Goal: Task Accomplishment & Management: Manage account settings

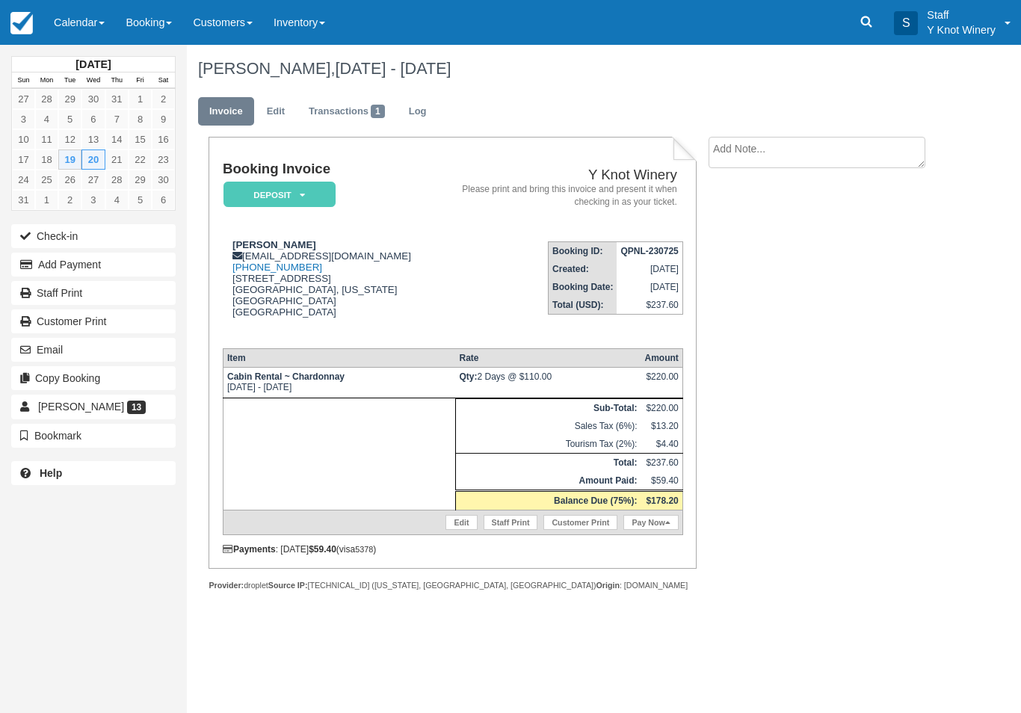
click at [99, 22] on link "Calendar" at bounding box center [79, 22] width 72 height 45
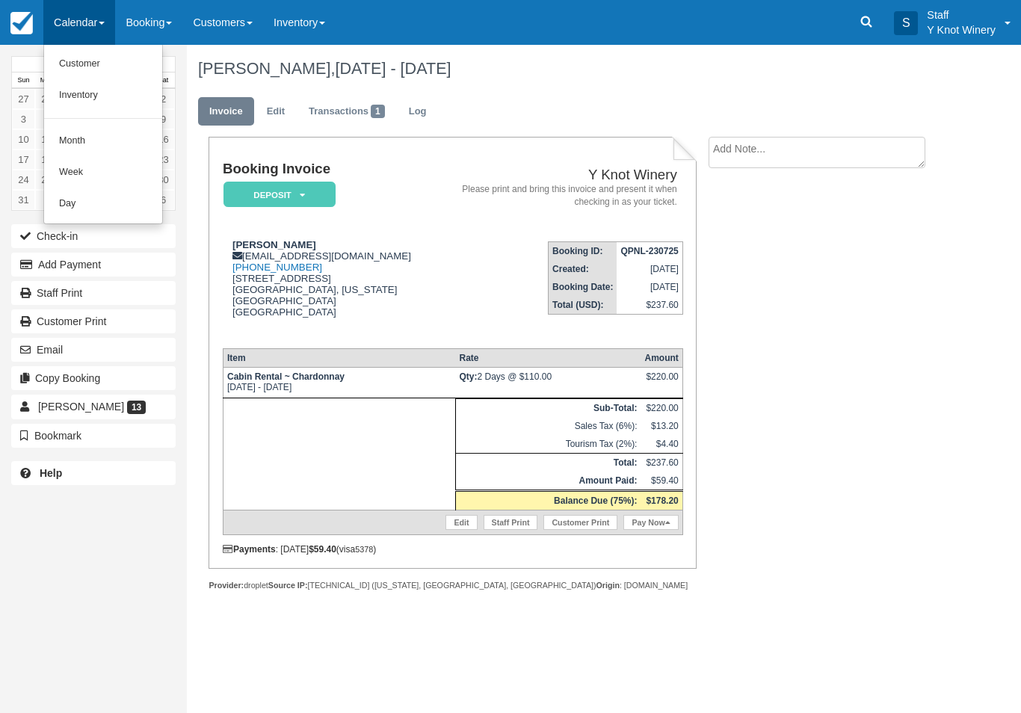
click at [104, 54] on link "Customer" at bounding box center [103, 64] width 118 height 31
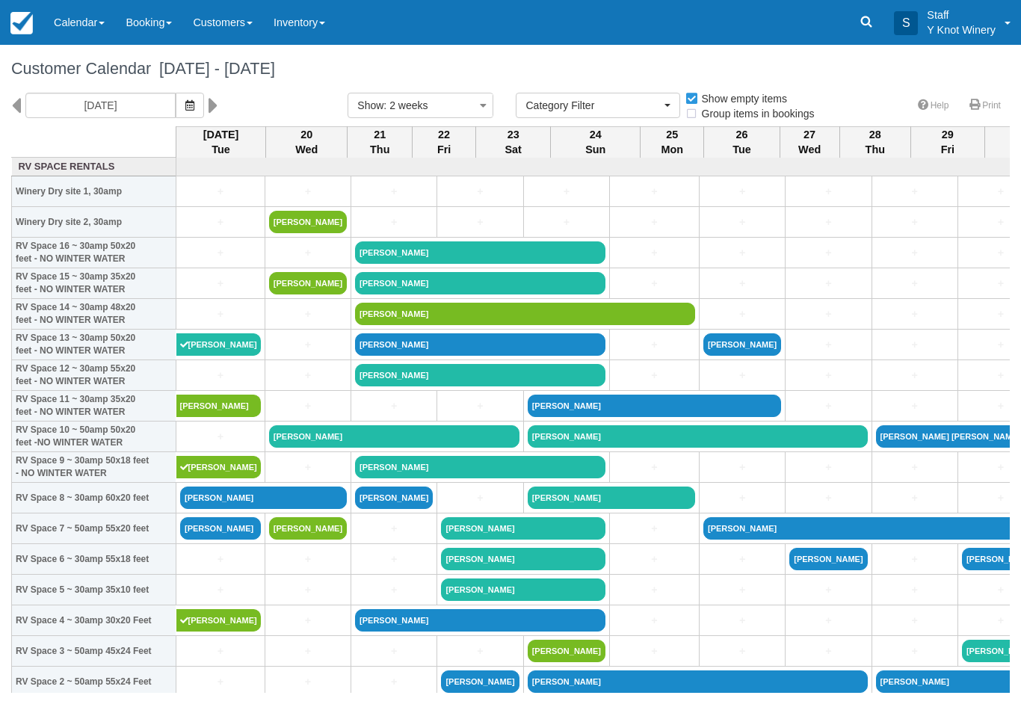
select select
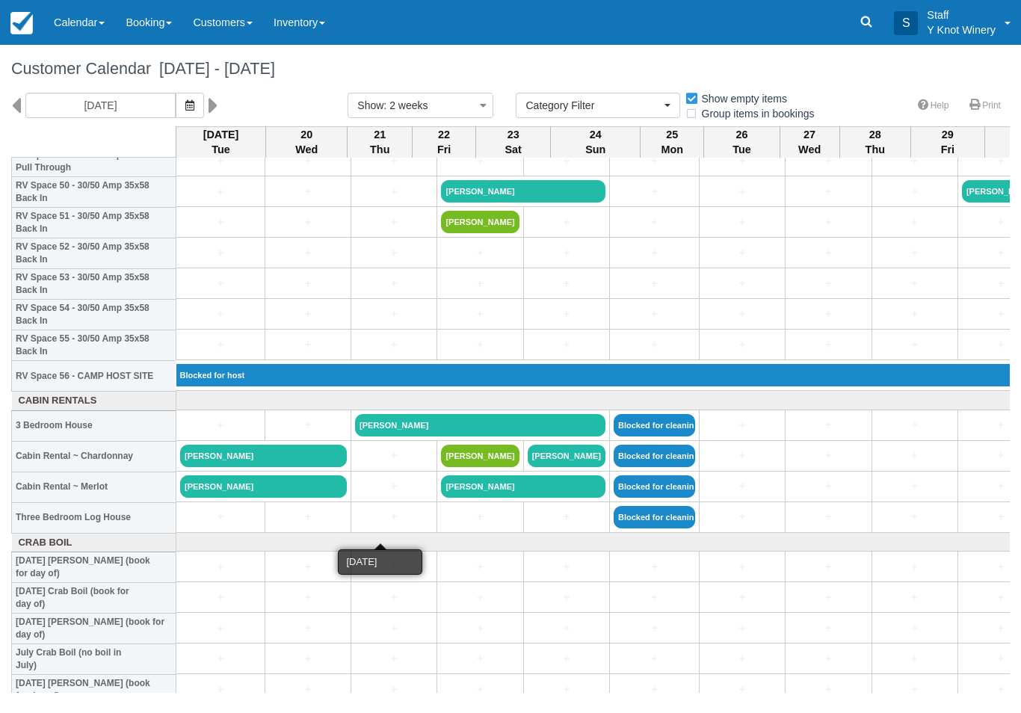
scroll to position [1563, 0]
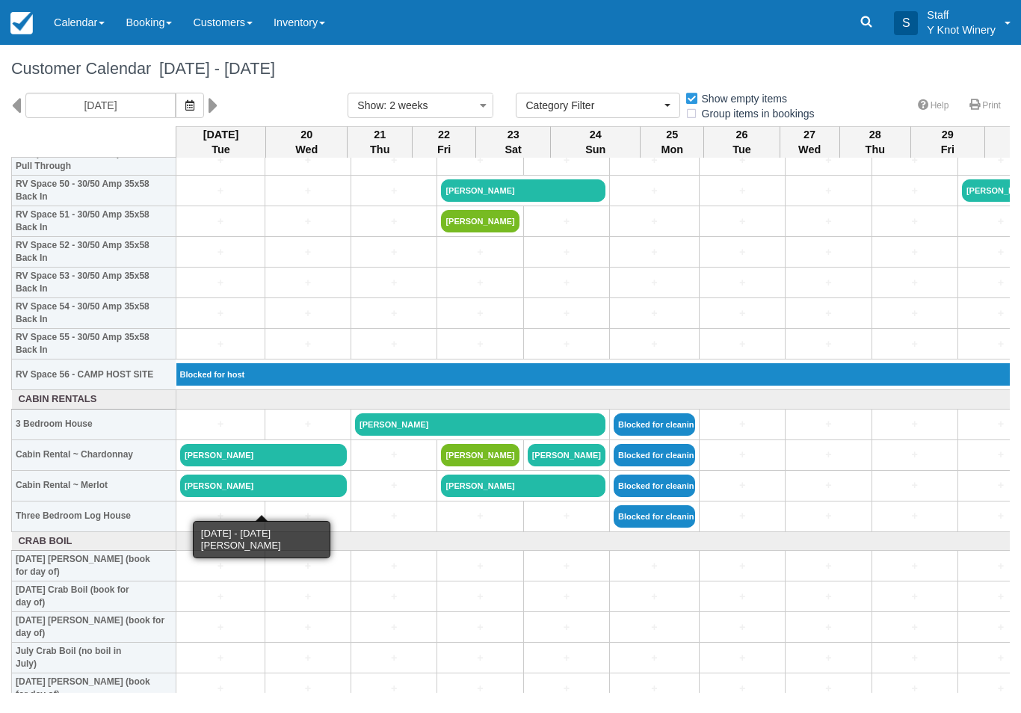
click at [279, 497] on link "[PERSON_NAME]" at bounding box center [263, 485] width 167 height 22
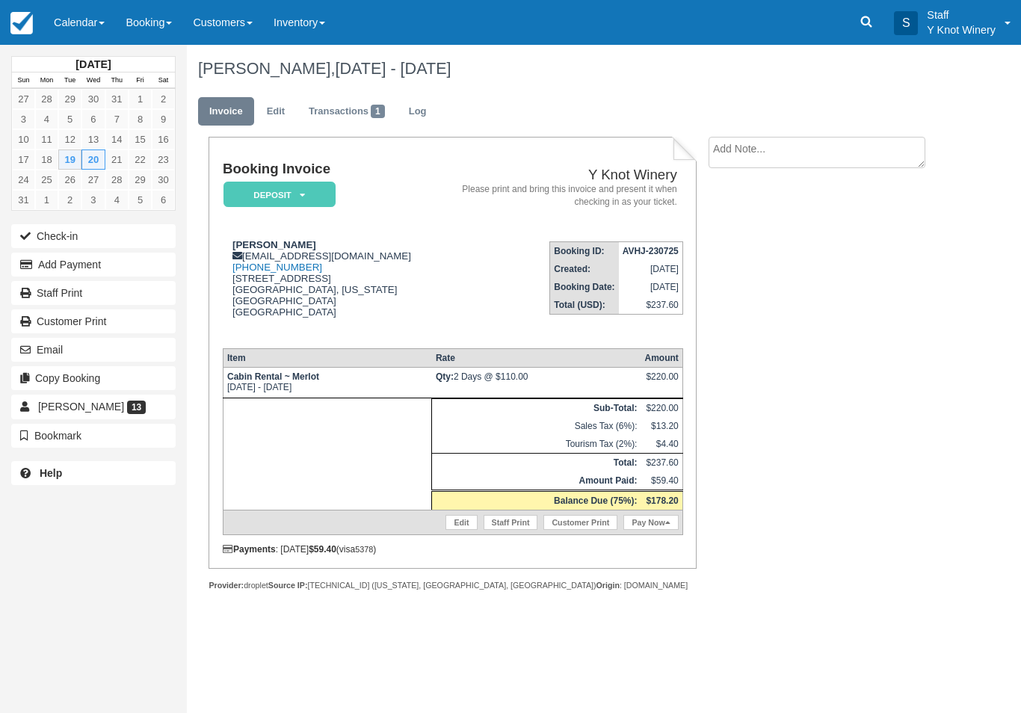
click at [89, 11] on link "Calendar" at bounding box center [79, 22] width 72 height 45
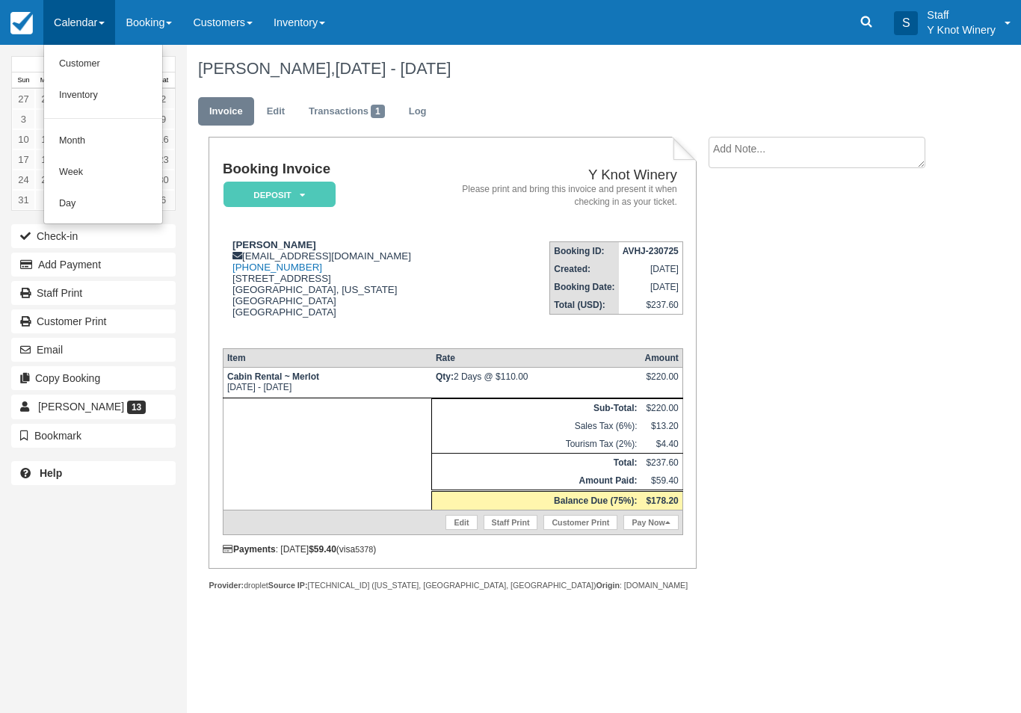
click at [105, 64] on link "Customer" at bounding box center [103, 64] width 118 height 31
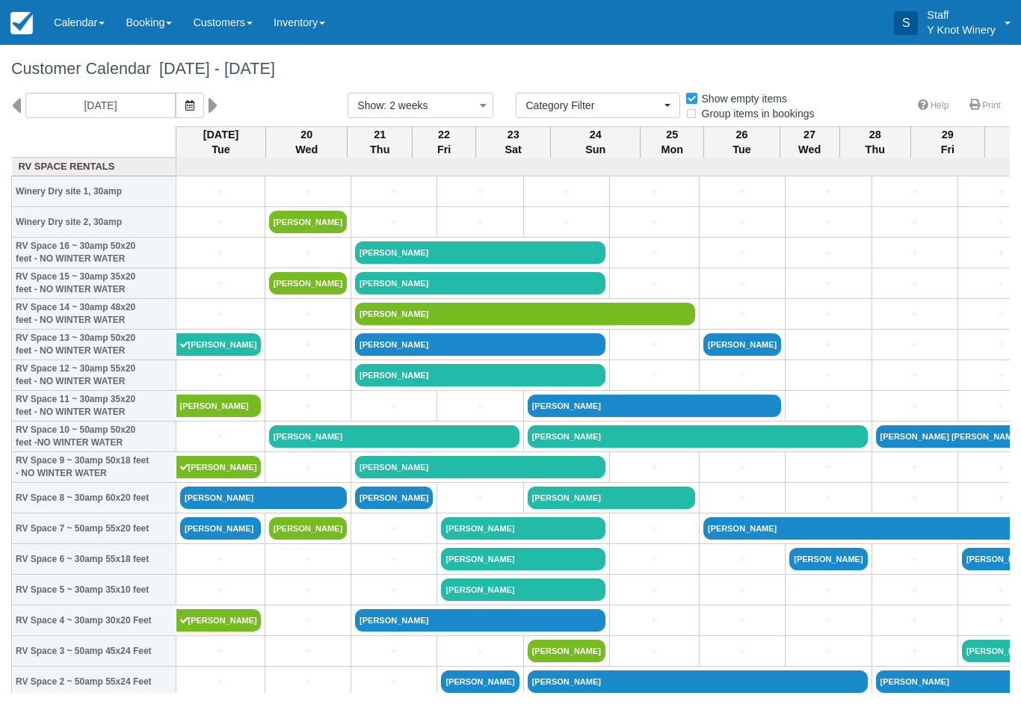
select select
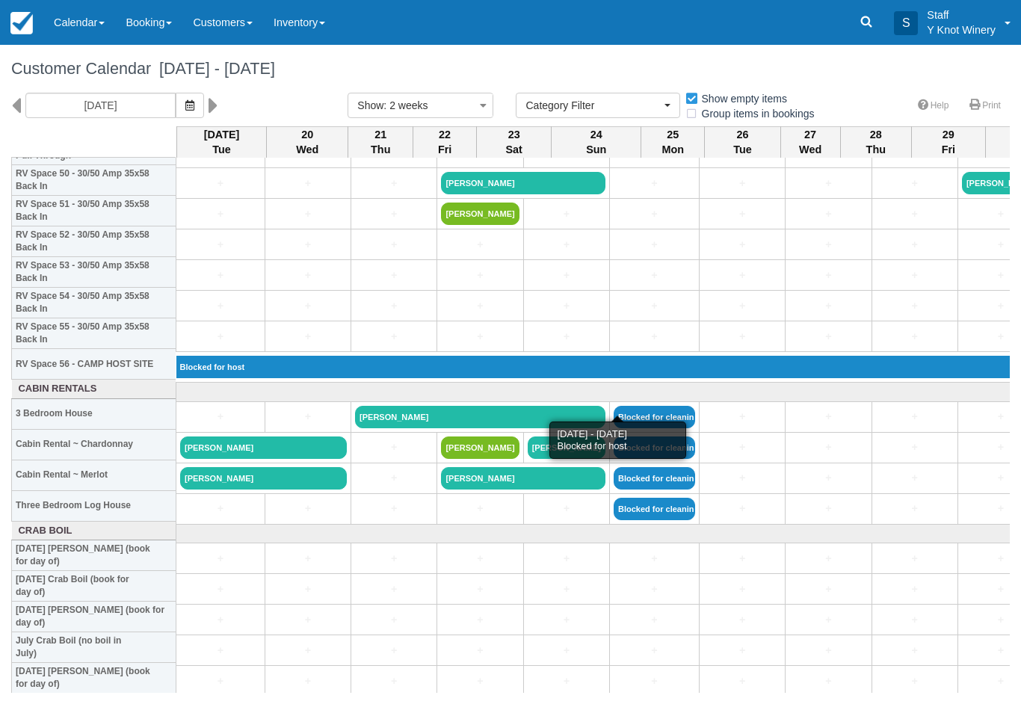
scroll to position [1580, 0]
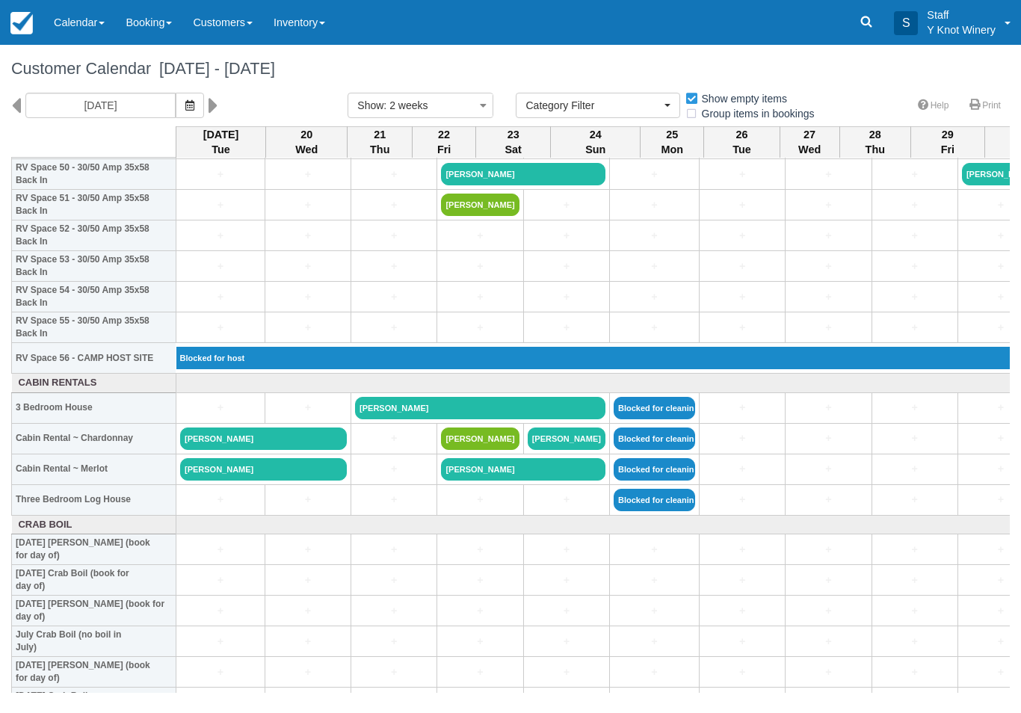
click at [300, 450] on link "[PERSON_NAME]" at bounding box center [263, 438] width 167 height 22
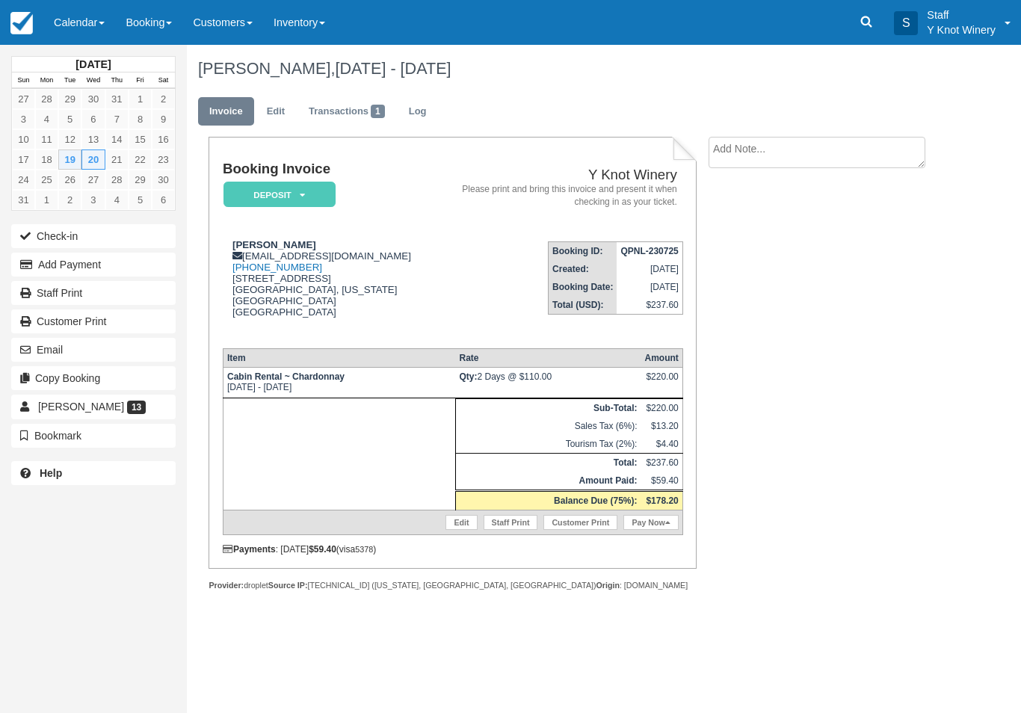
click at [89, 10] on link "Calendar" at bounding box center [79, 22] width 72 height 45
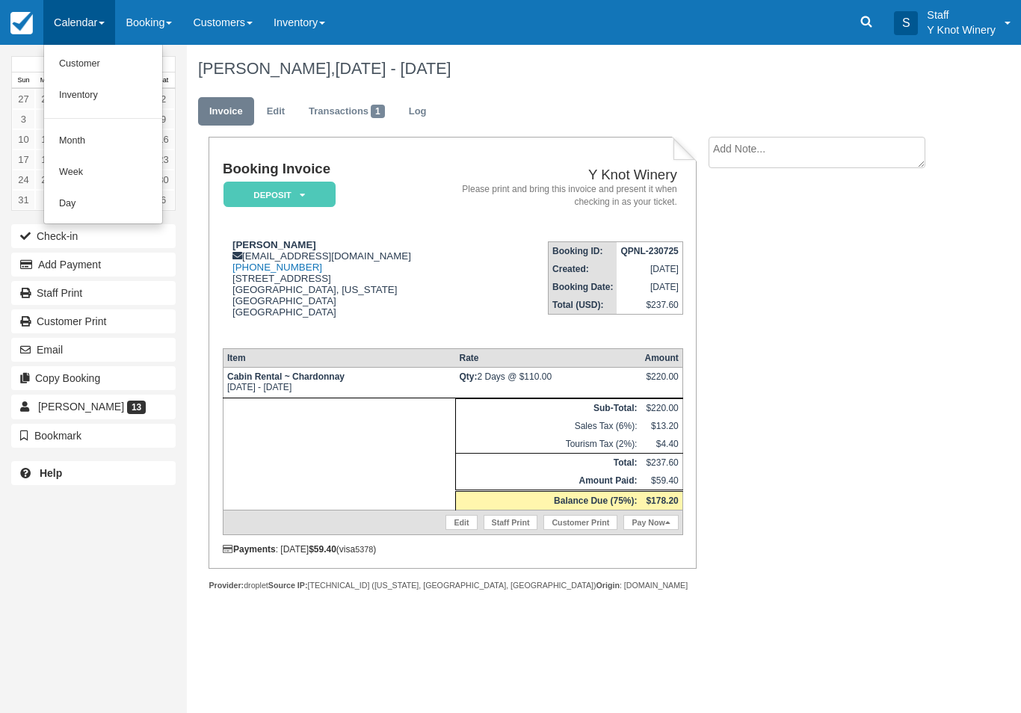
click at [135, 264] on div at bounding box center [510, 356] width 1021 height 713
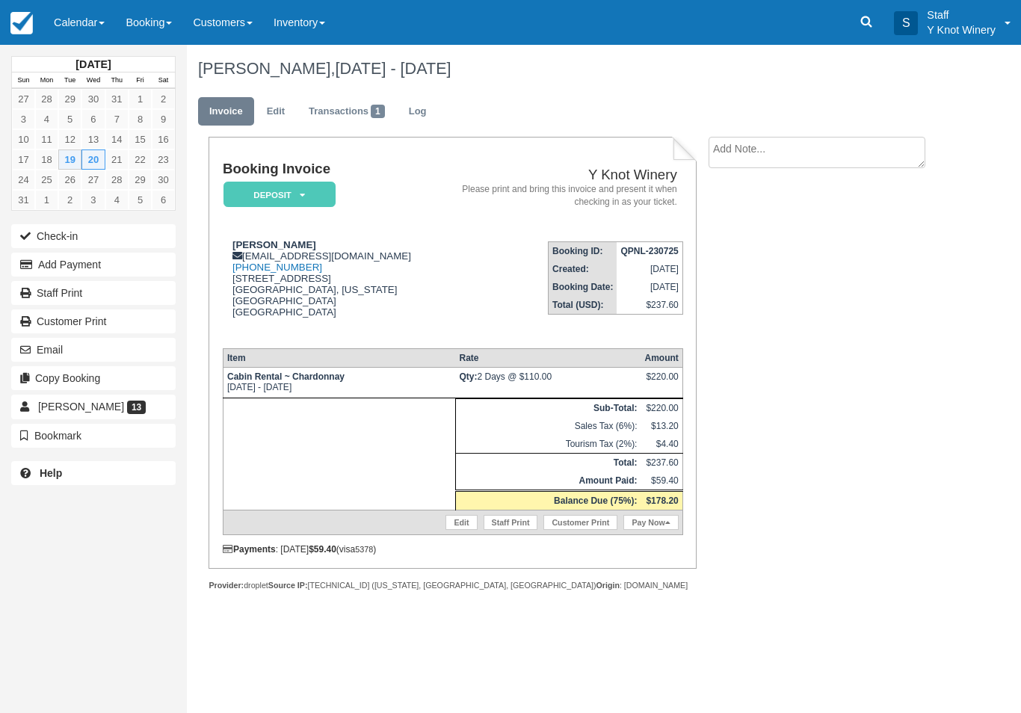
click at [129, 267] on button "Add Payment" at bounding box center [93, 265] width 164 height 24
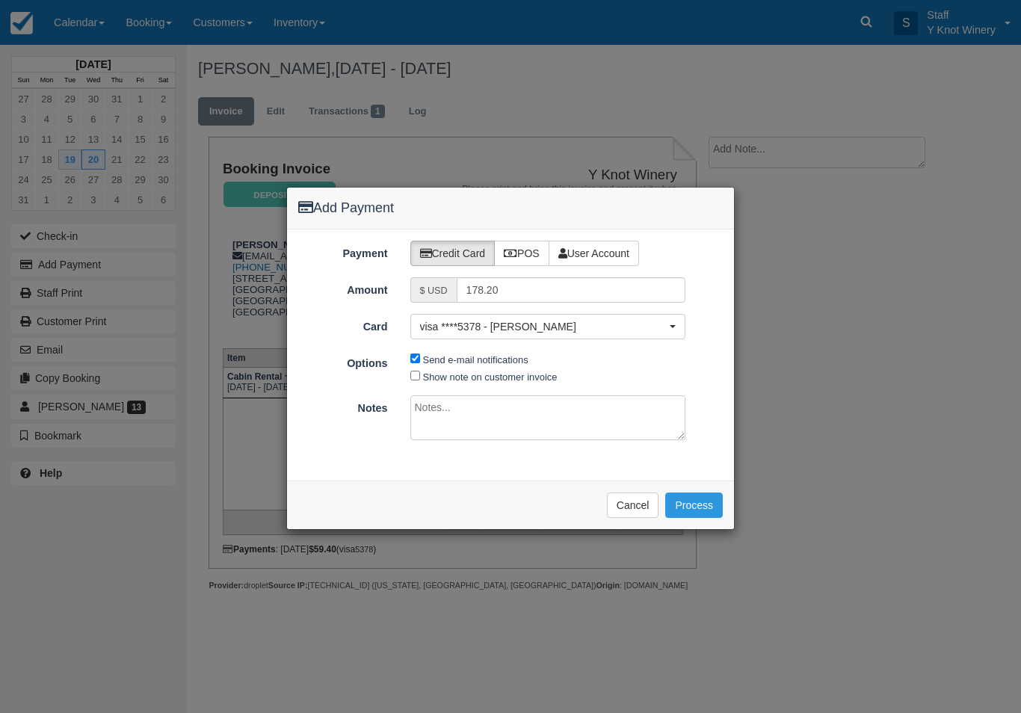
click at [625, 498] on button "Cancel" at bounding box center [633, 504] width 52 height 25
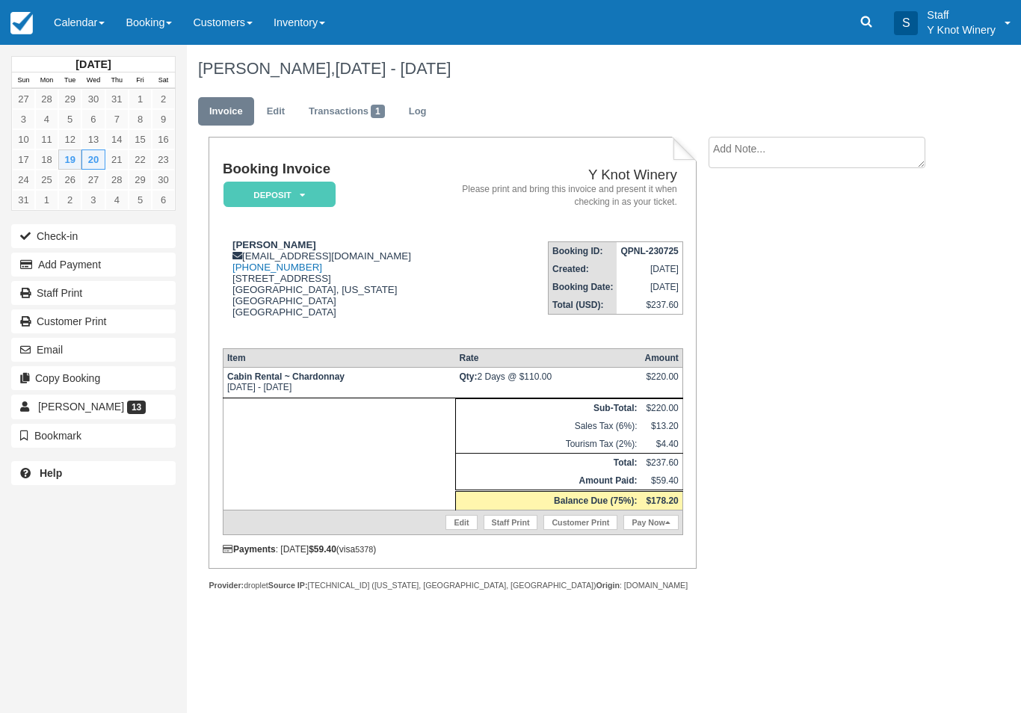
click at [154, 269] on button "Add Payment" at bounding box center [93, 265] width 164 height 24
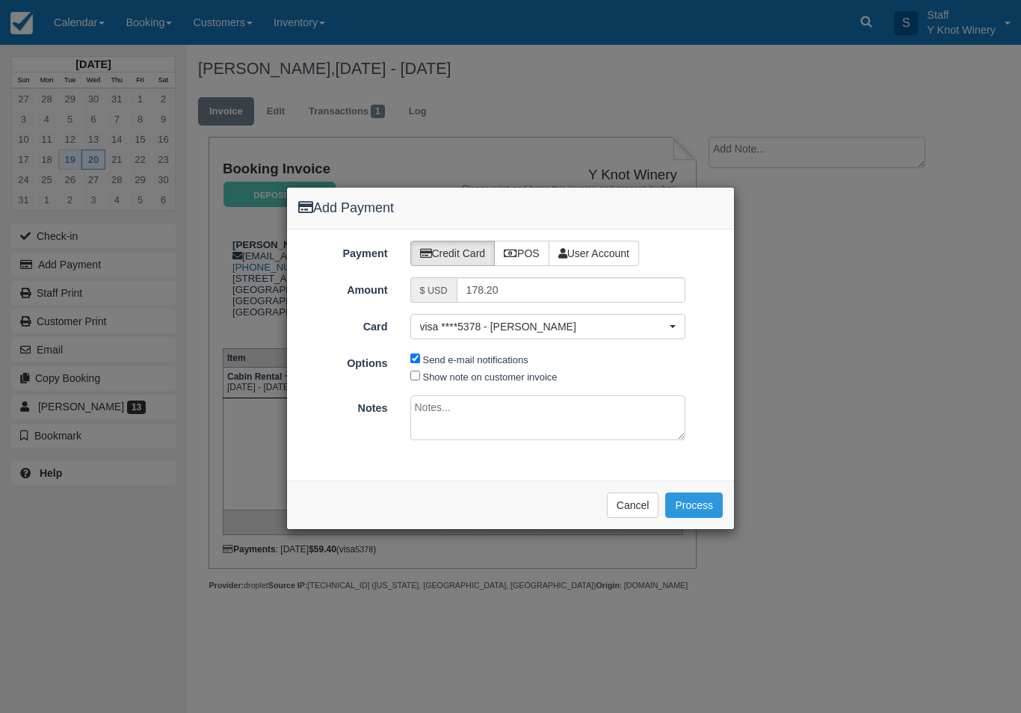
click at [533, 246] on label "POS" at bounding box center [521, 253] width 55 height 25
radio input "true"
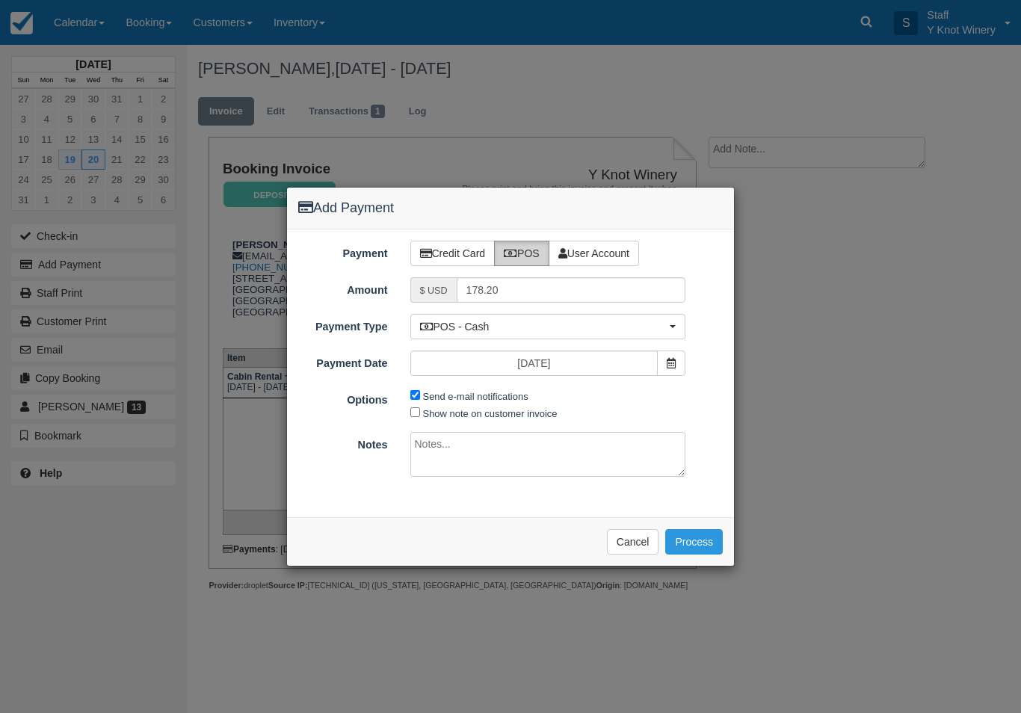
click at [75, 13] on div "Add Payment Payment Credit Card POS User Account Amount $ USD 178.20 Card visa …" at bounding box center [510, 356] width 1021 height 713
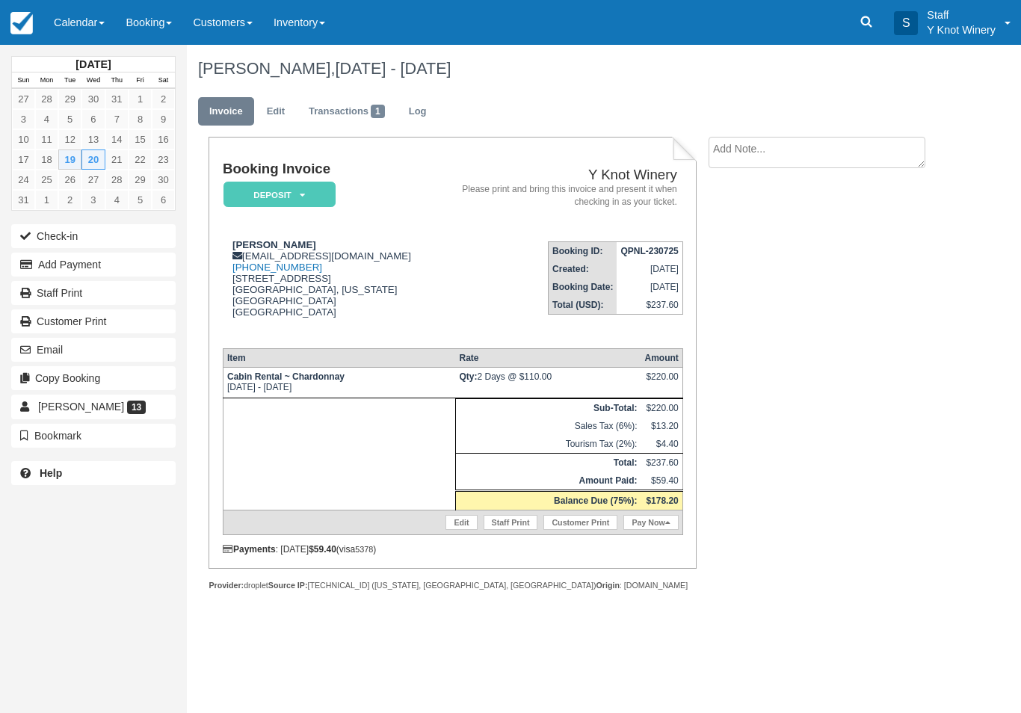
click at [94, 26] on link "Calendar" at bounding box center [79, 22] width 72 height 45
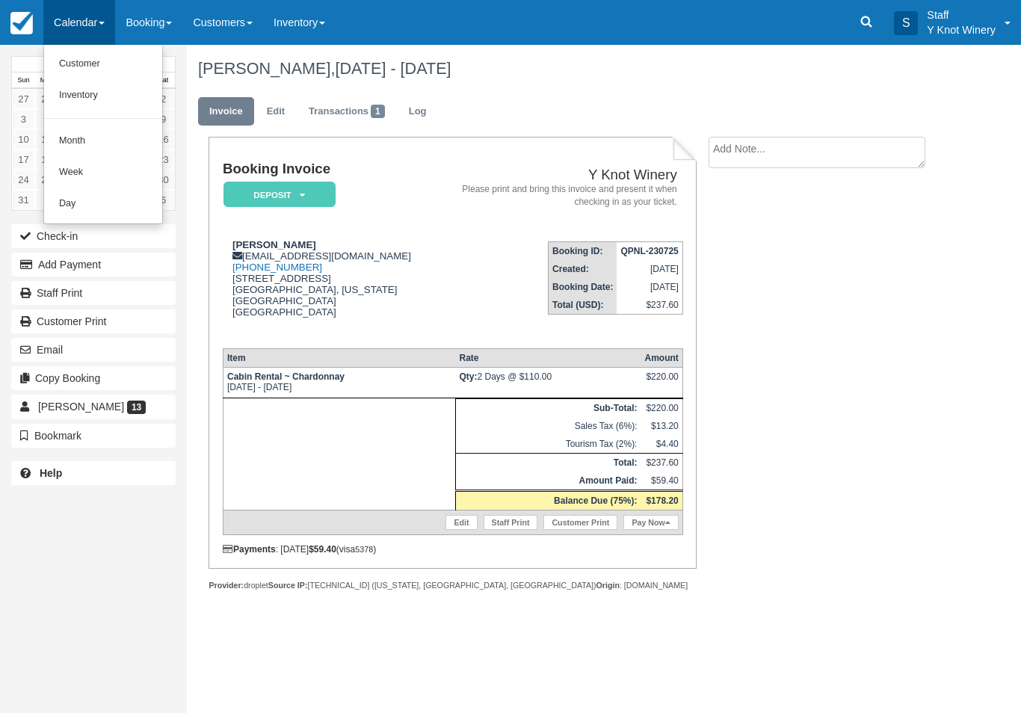
click at [105, 58] on link "Customer" at bounding box center [103, 64] width 118 height 31
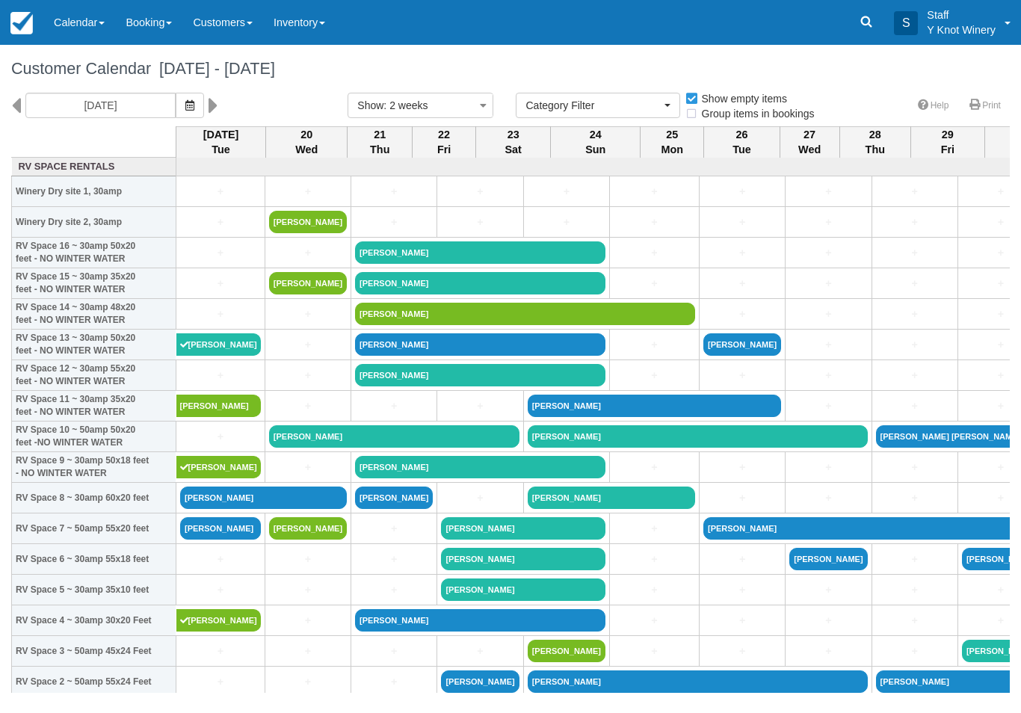
select select
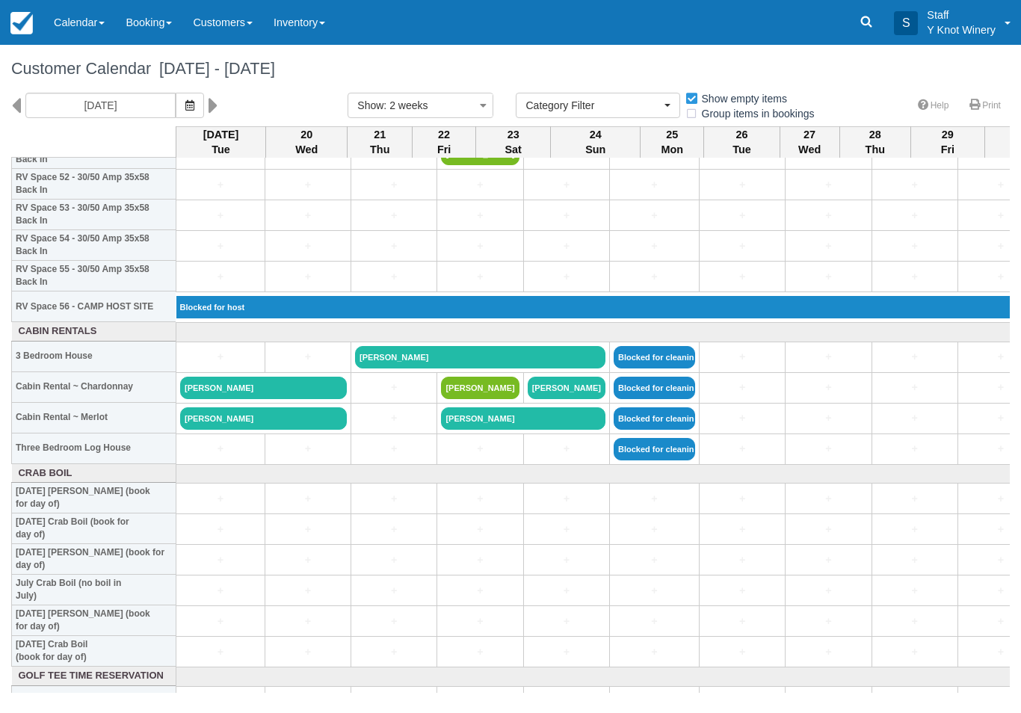
scroll to position [1631, 0]
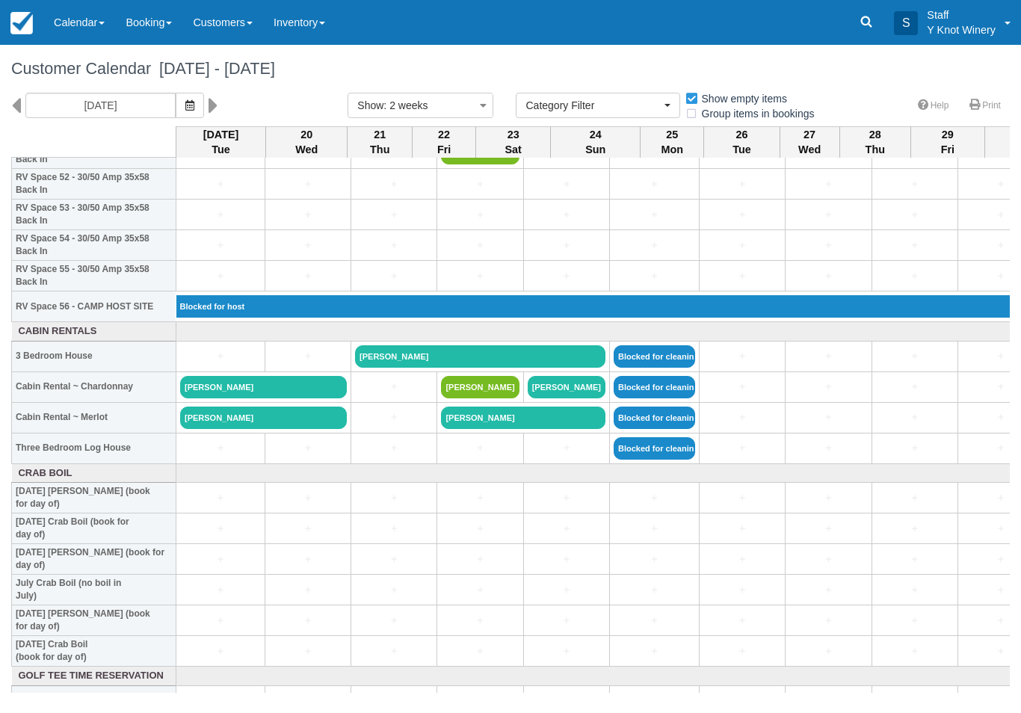
click at [252, 429] on link "[PERSON_NAME]" at bounding box center [263, 417] width 167 height 22
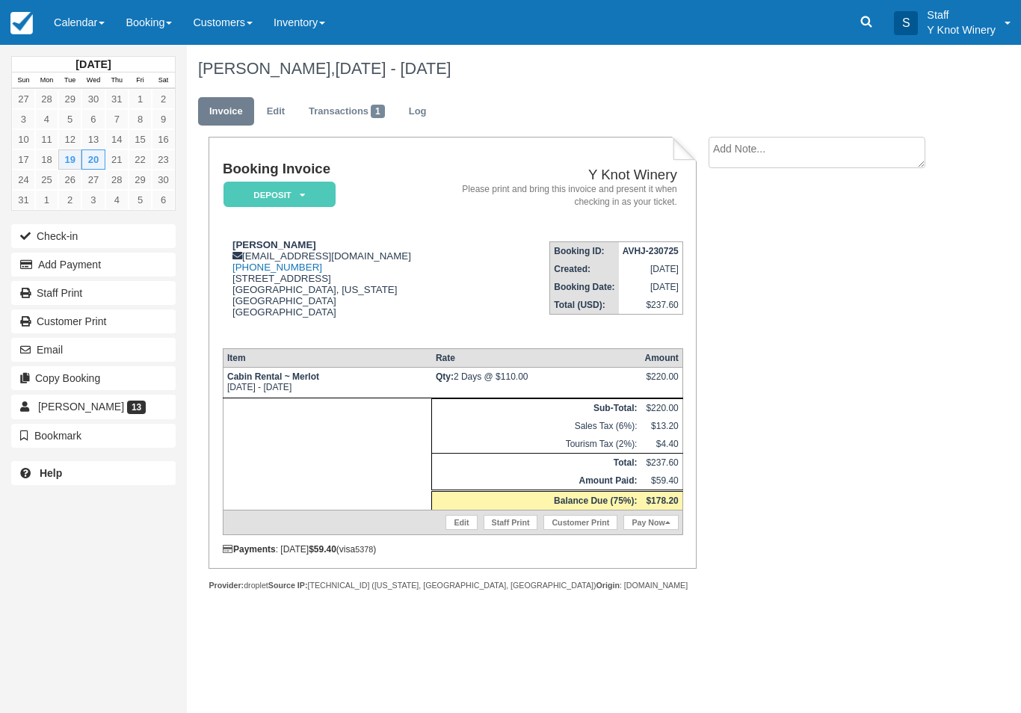
click at [159, 259] on button "Add Payment" at bounding box center [93, 265] width 164 height 24
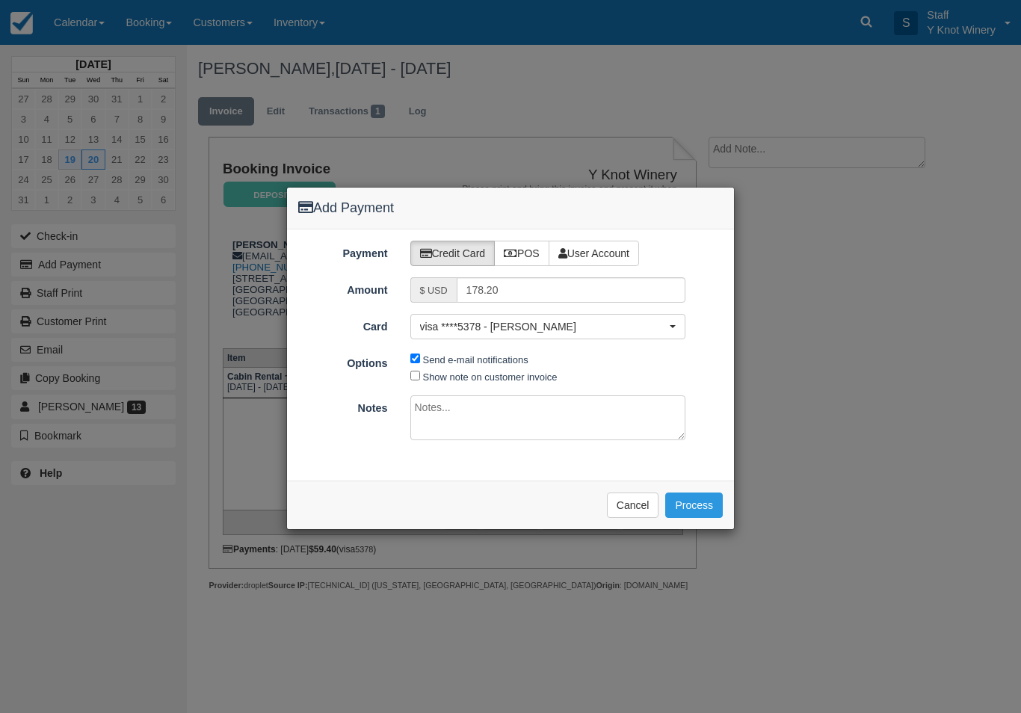
click at [513, 255] on icon at bounding box center [510, 253] width 13 height 10
radio input "true"
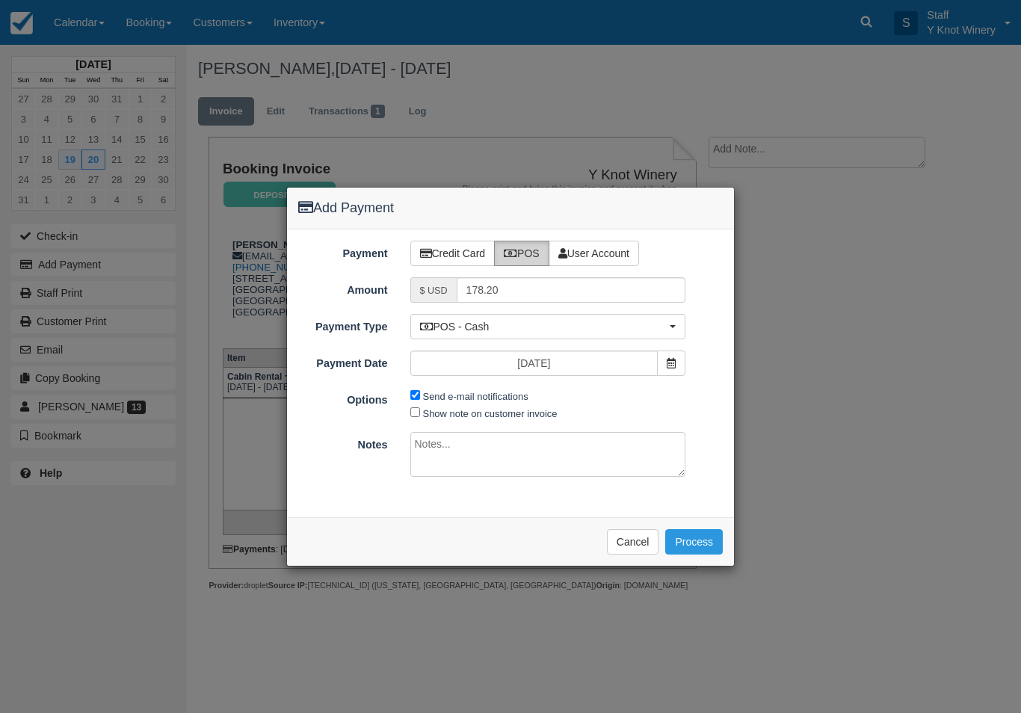
click at [689, 540] on button "Process" at bounding box center [694, 541] width 58 height 25
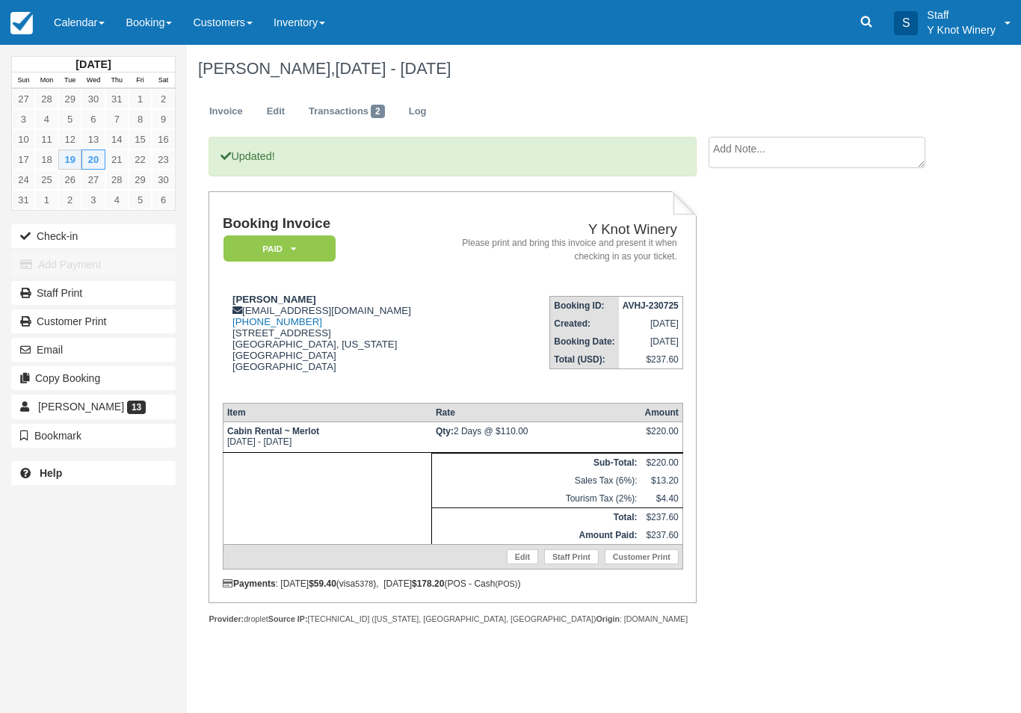
click at [93, 19] on link "Calendar" at bounding box center [79, 22] width 72 height 45
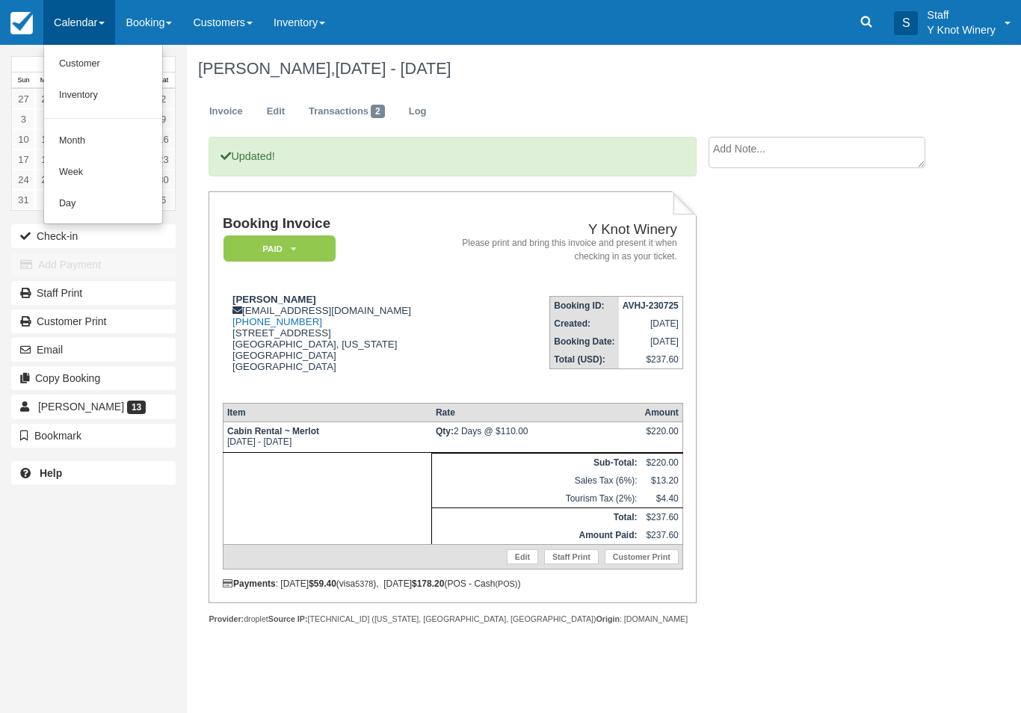
click at [97, 56] on link "Customer" at bounding box center [103, 64] width 118 height 31
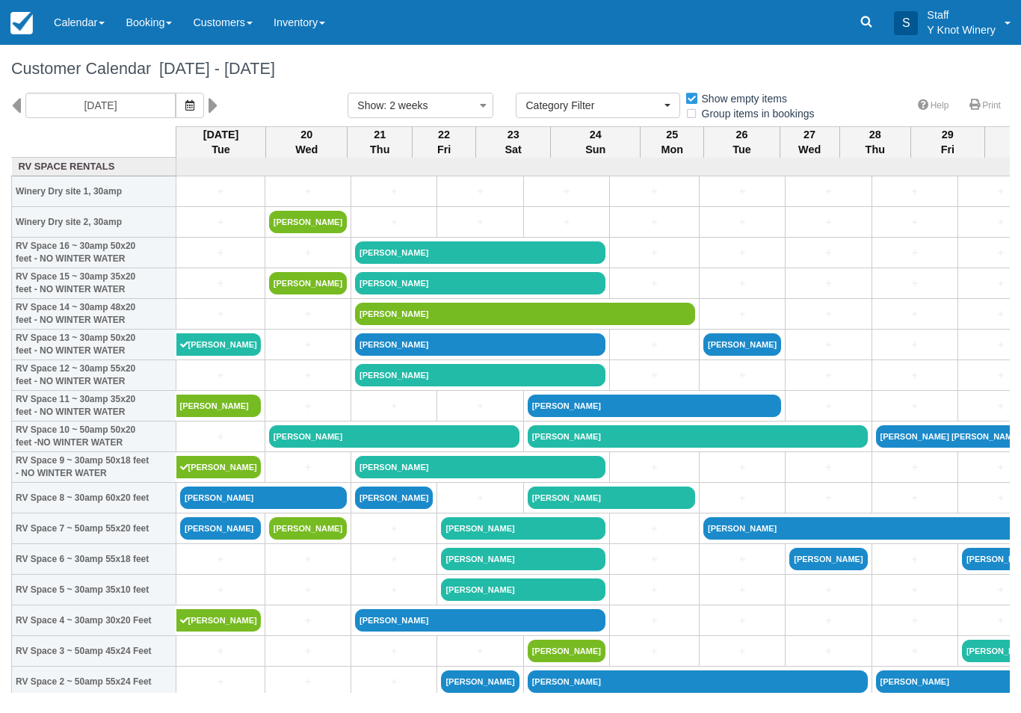
select select
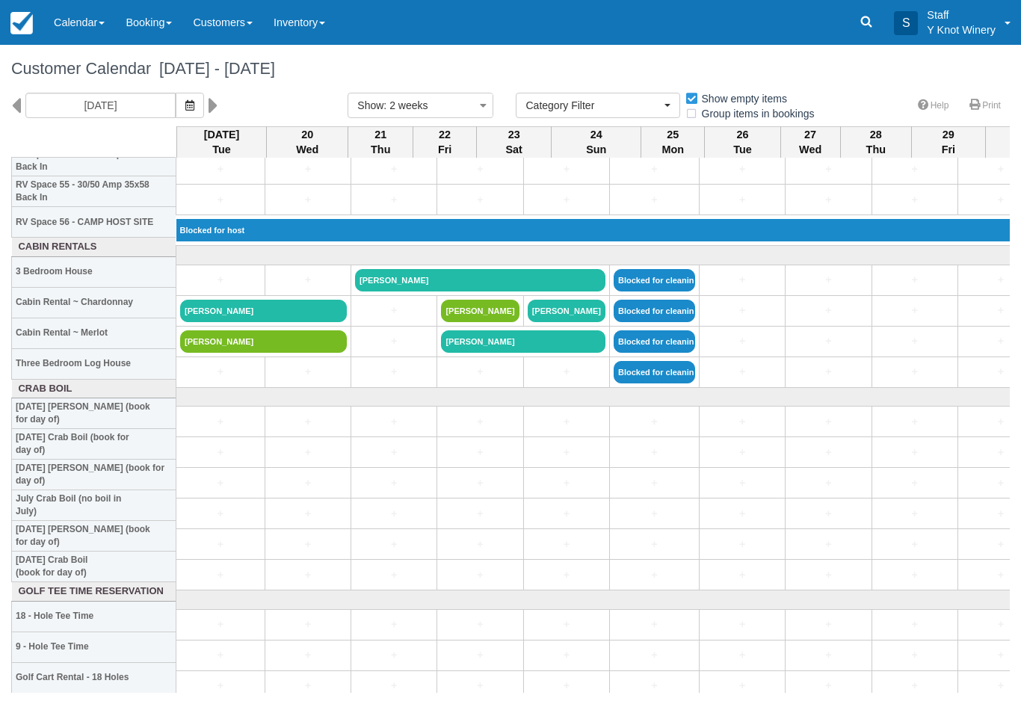
scroll to position [1724, 0]
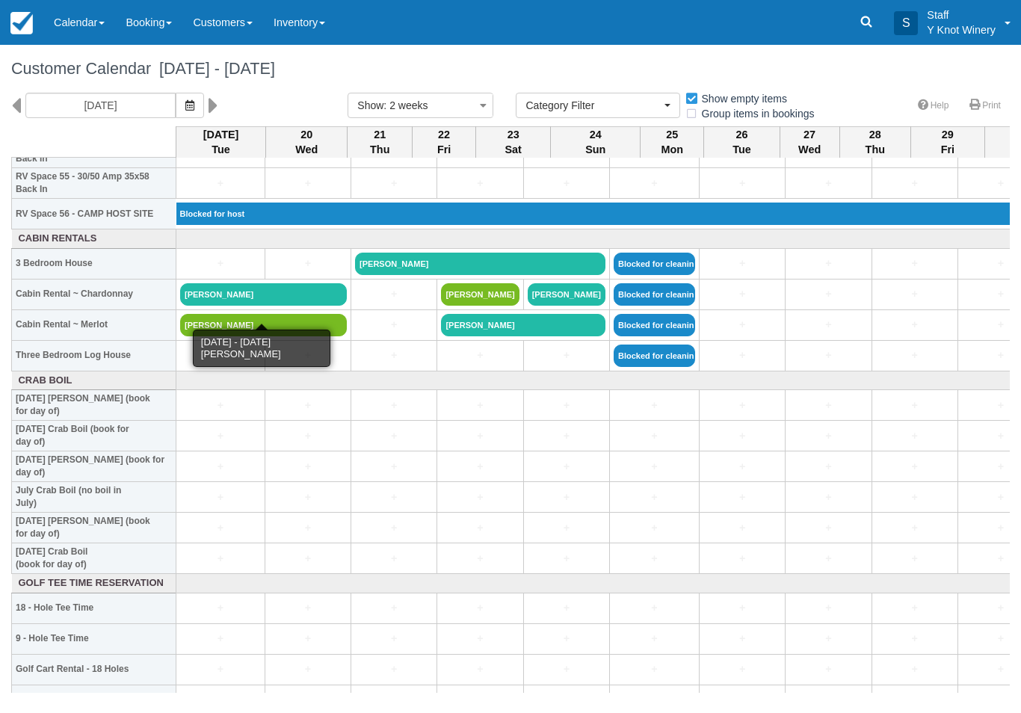
click at [300, 306] on link "[PERSON_NAME]" at bounding box center [263, 294] width 167 height 22
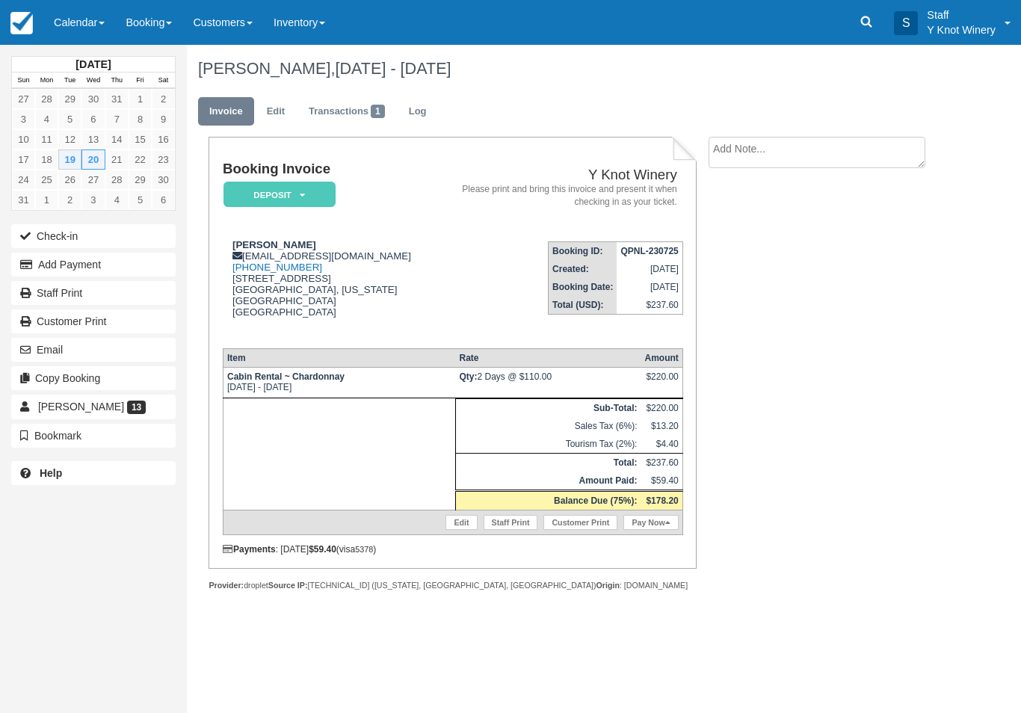
click at [152, 265] on button "Add Payment" at bounding box center [93, 265] width 164 height 24
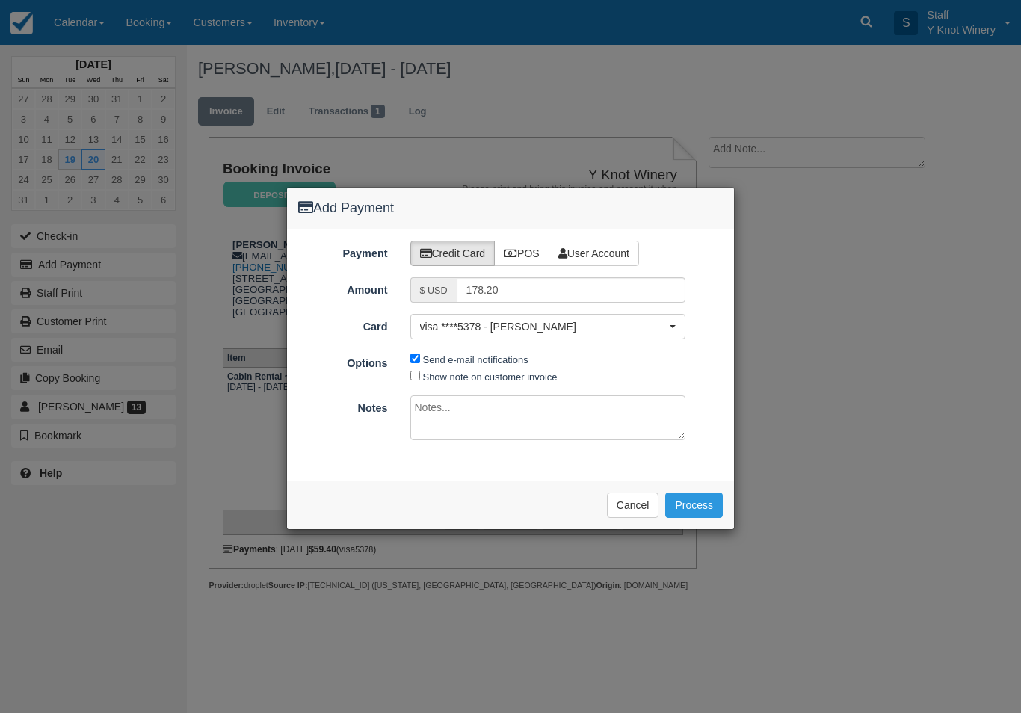
click at [531, 261] on label "POS" at bounding box center [521, 253] width 55 height 25
radio input "true"
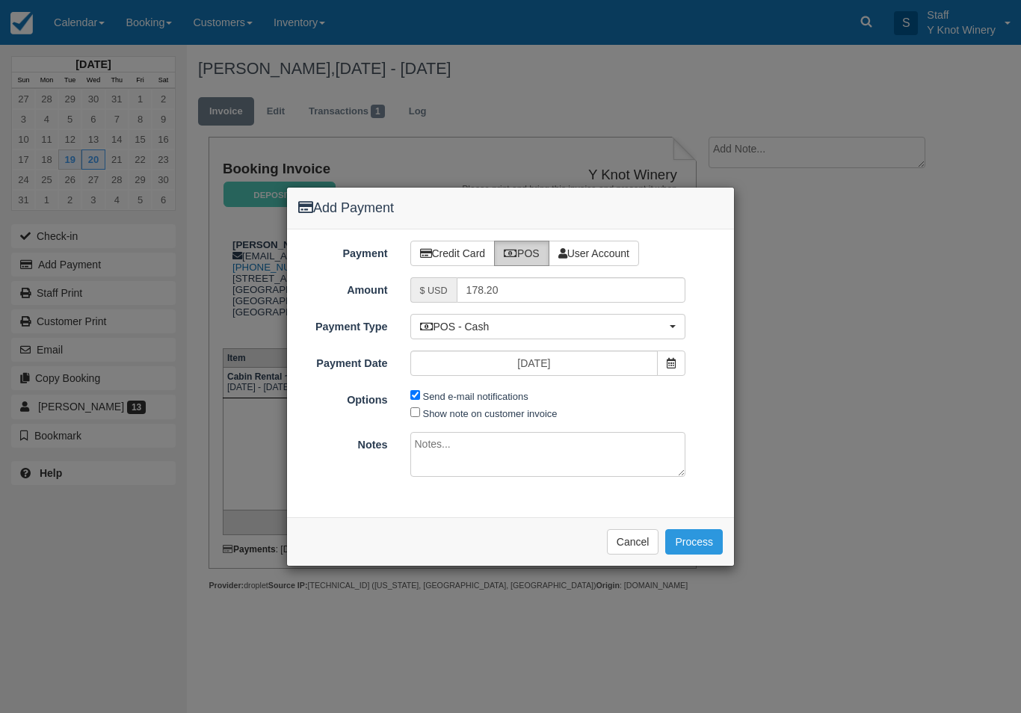
click at [711, 538] on button "Process" at bounding box center [694, 541] width 58 height 25
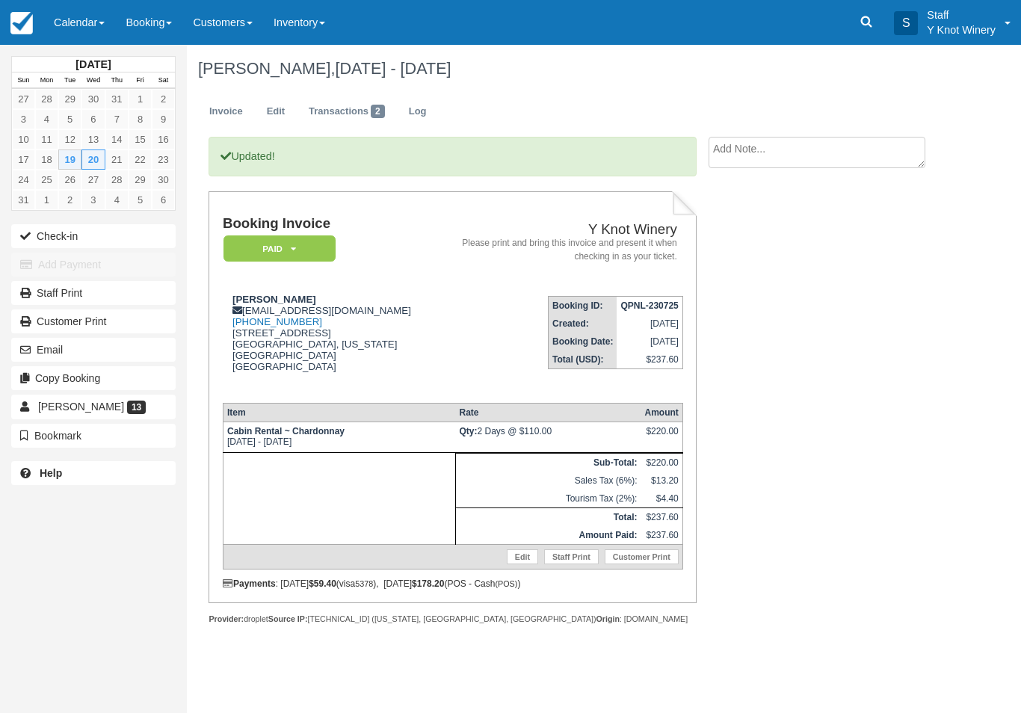
click at [90, 24] on link "Calendar" at bounding box center [79, 22] width 72 height 45
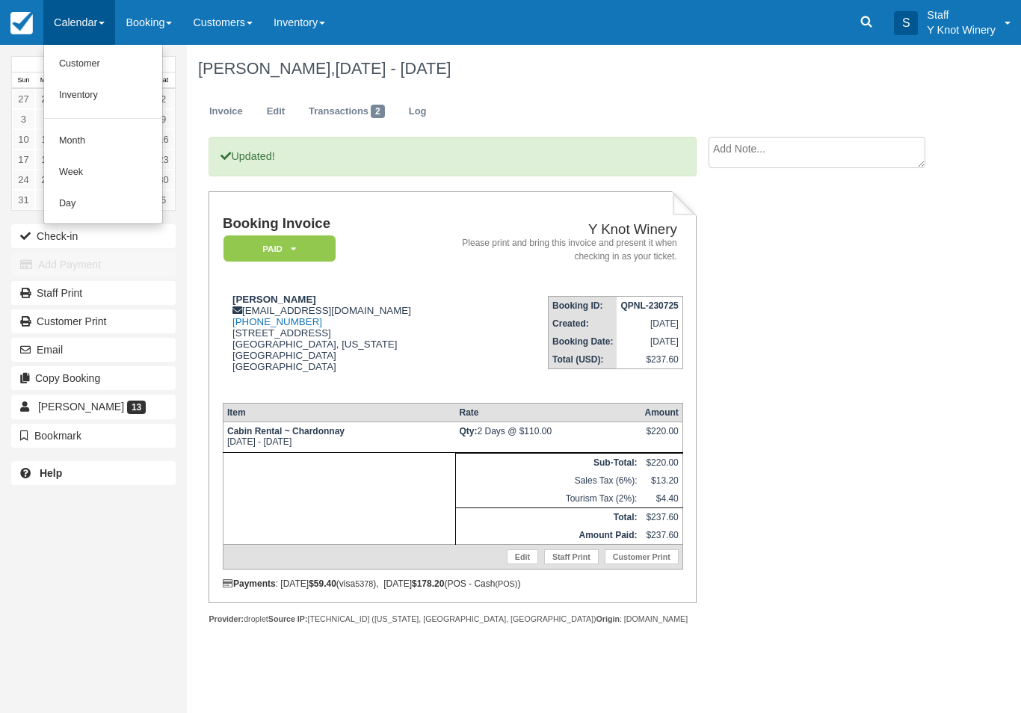
click at [93, 66] on link "Customer" at bounding box center [103, 64] width 118 height 31
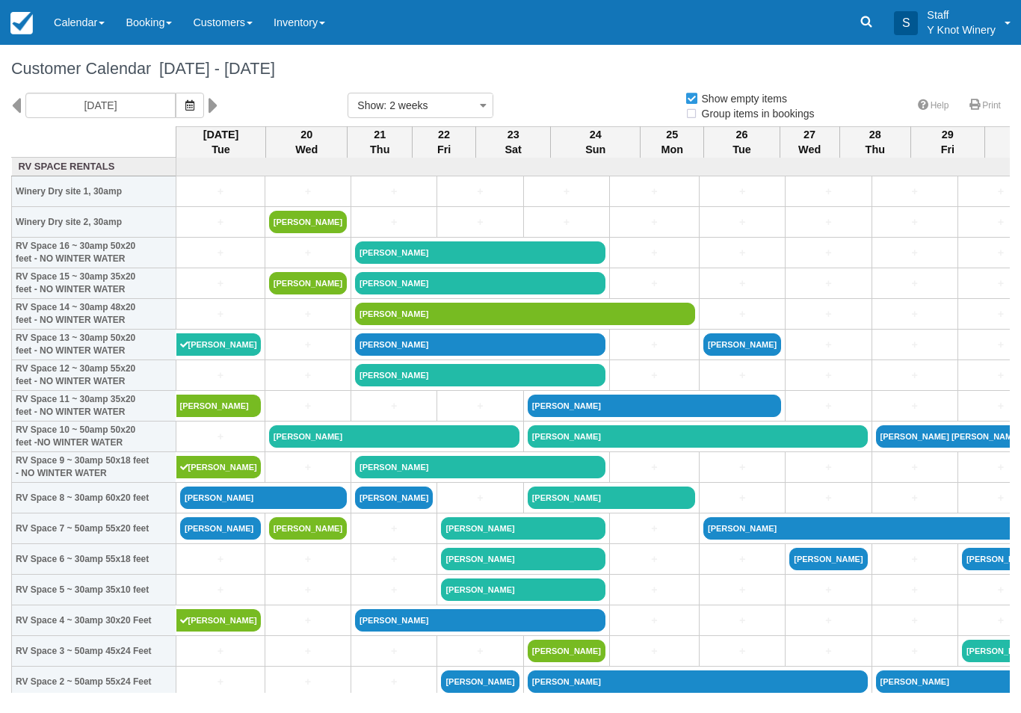
select select
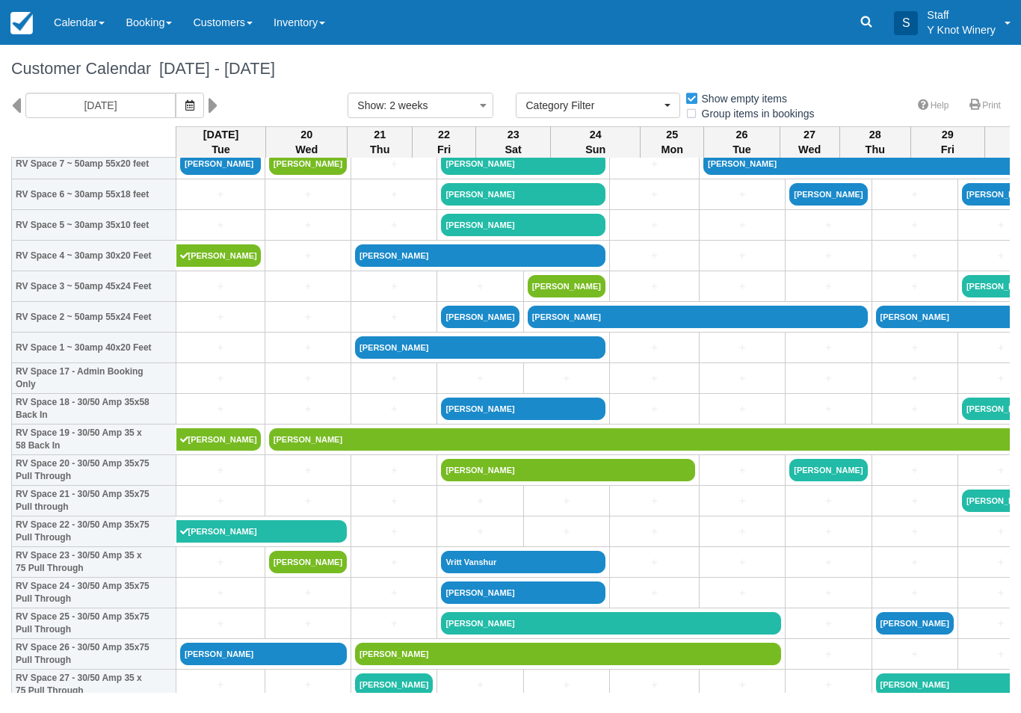
scroll to position [366, 0]
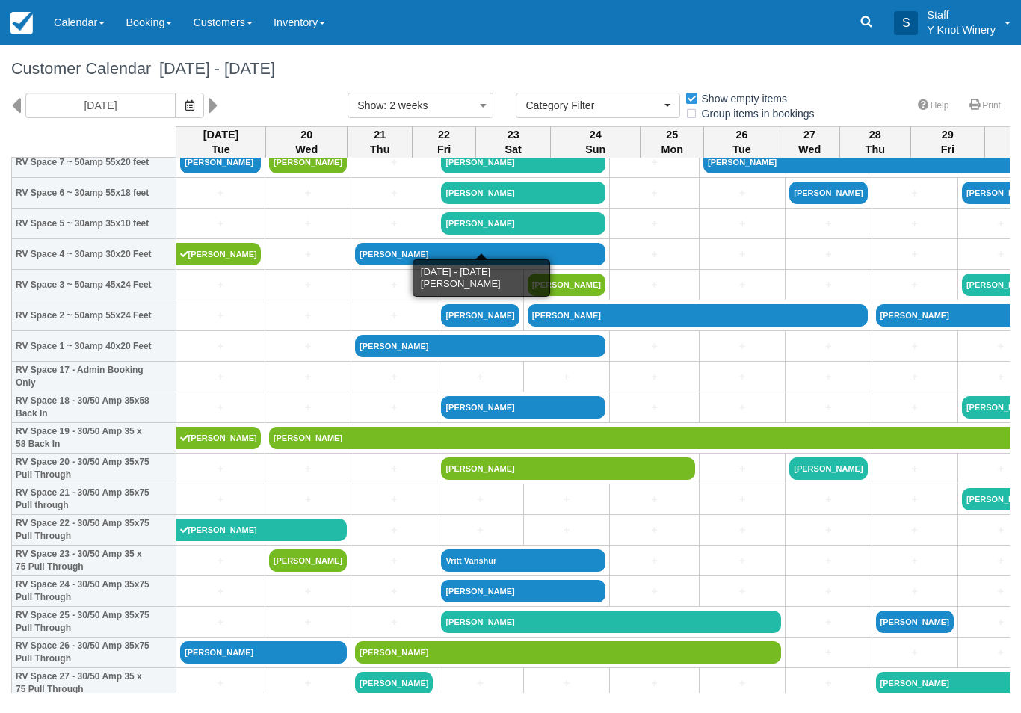
click at [451, 235] on link "Bill King" at bounding box center [523, 223] width 164 height 22
